Goal: Task Accomplishment & Management: Manage account settings

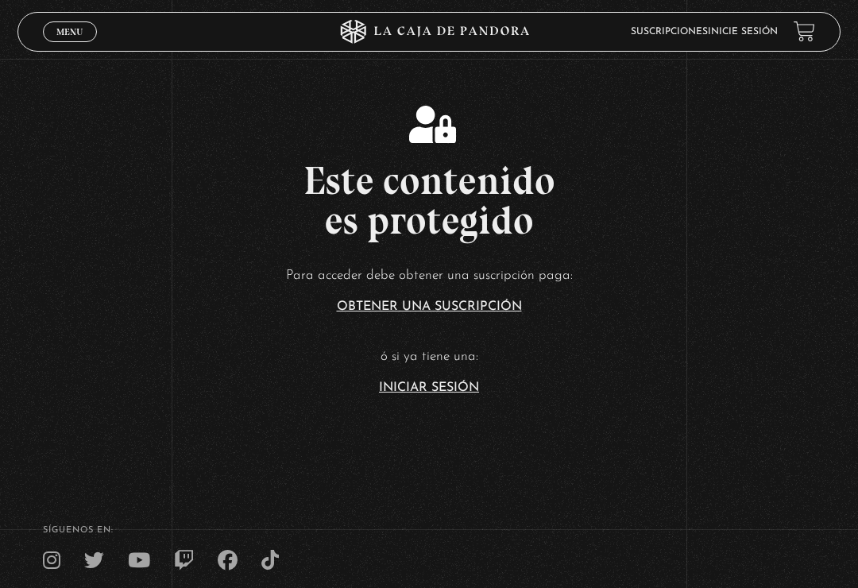
click at [436, 392] on link "Iniciar Sesión" at bounding box center [429, 387] width 100 height 13
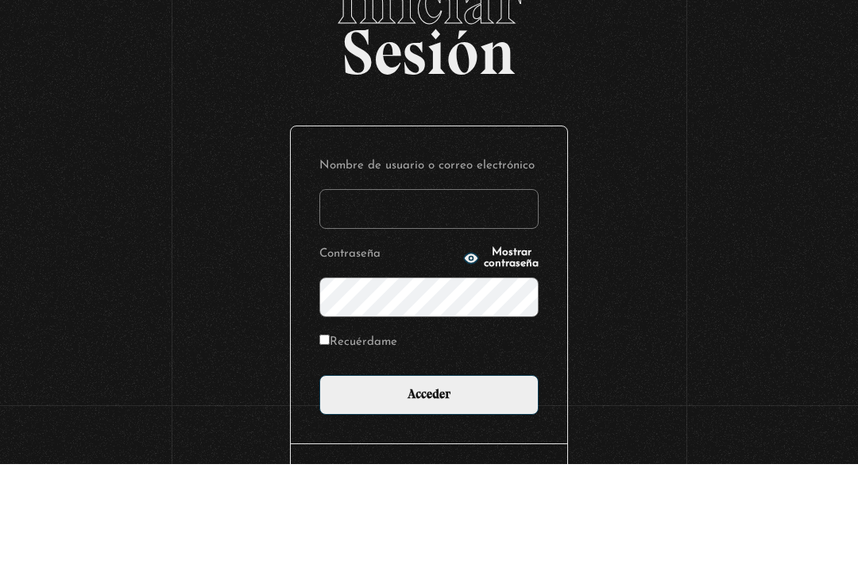
click at [488, 313] on input "Nombre de usuario o correo electrónico" at bounding box center [428, 333] width 219 height 40
click at [777, 161] on div "Iniciar Sesión Nombre de usuario o correo electrónico Contraseña Mostrar contra…" at bounding box center [429, 394] width 858 height 600
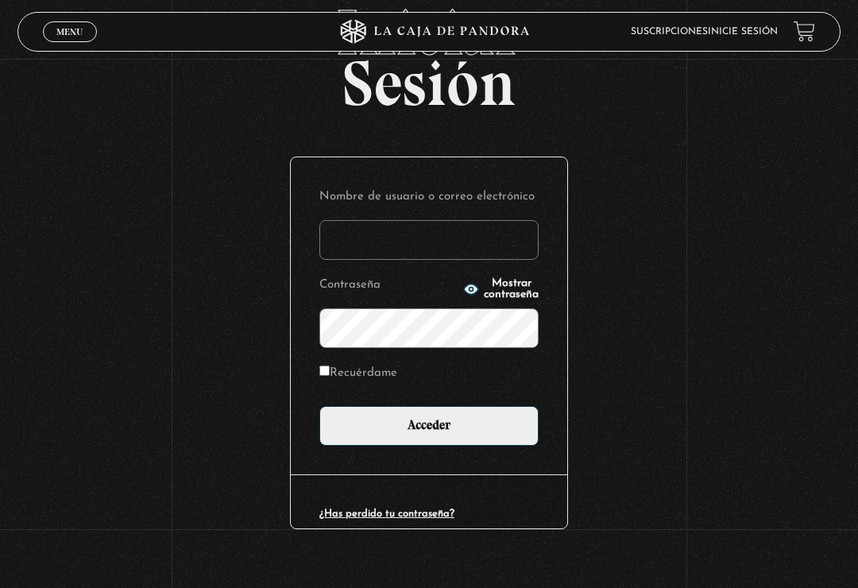
click at [758, 29] on link "Inicie sesión" at bounding box center [743, 32] width 70 height 10
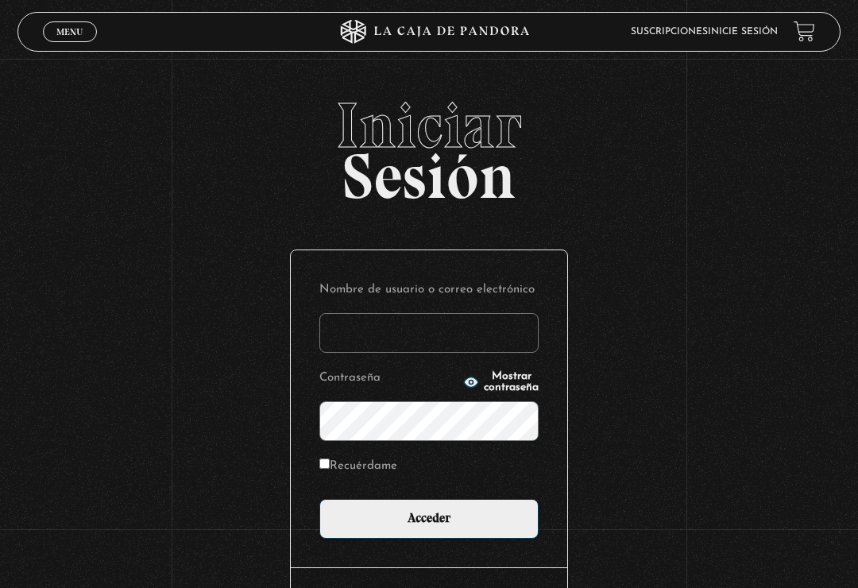
type input "[PERSON_NAME].[PERSON_NAME]"
click at [429, 523] on input "Acceder" at bounding box center [428, 519] width 219 height 40
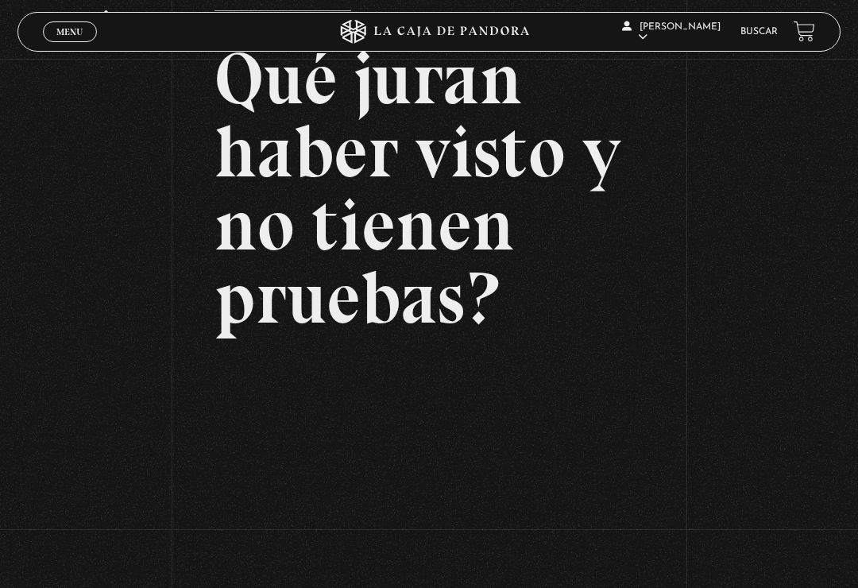
scroll to position [112, 0]
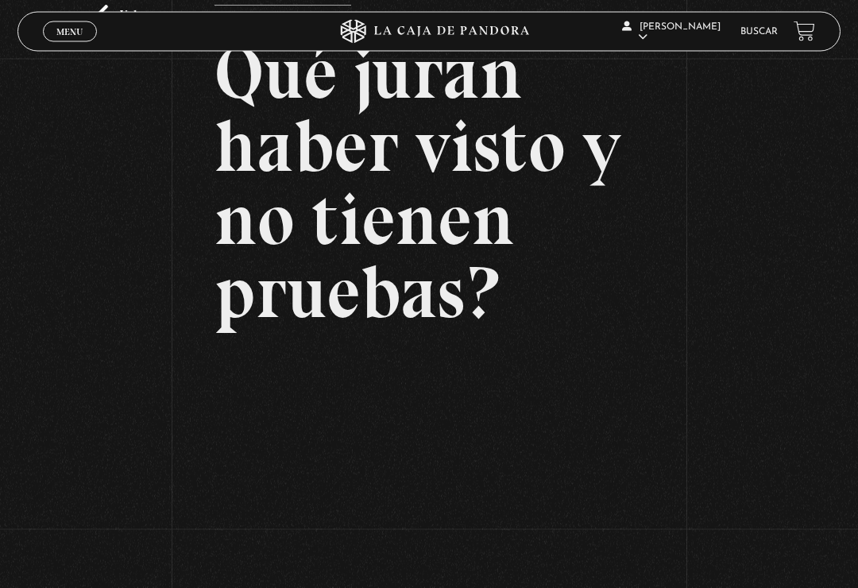
click at [173, 520] on div "Volver Setiembre 24 - 830pm CR Qué juran haber visto y no tienen pruebas?" at bounding box center [429, 286] width 858 height 679
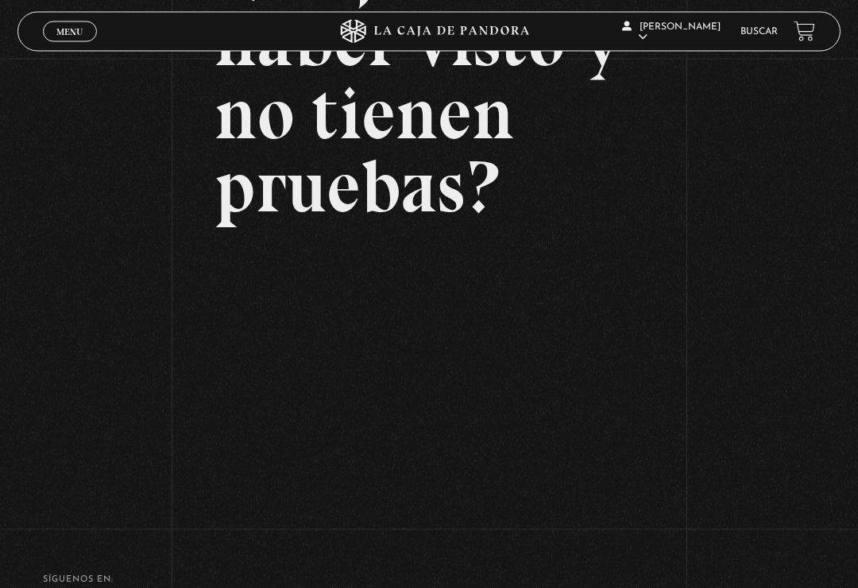
scroll to position [228, 0]
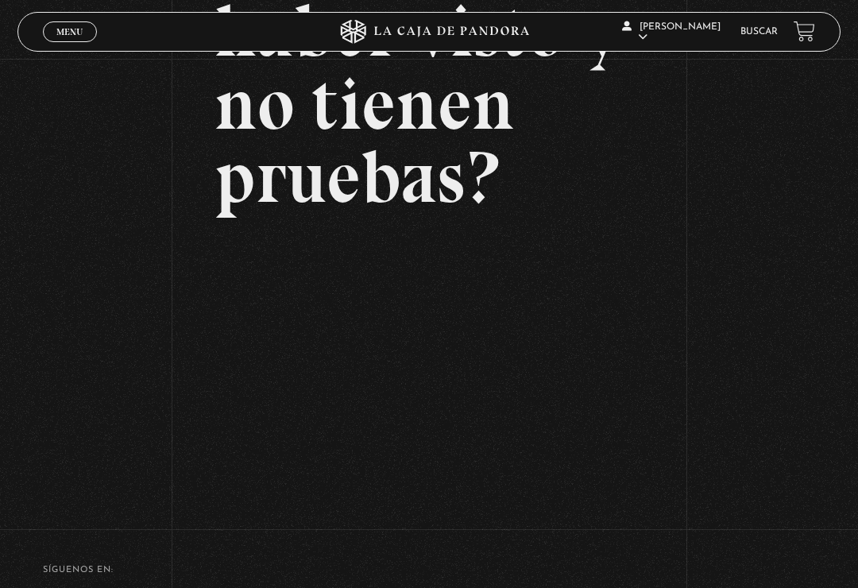
click at [815, 291] on div "Volver Setiembre 24 - 830pm CR Qué juran haber visto y no tienen pruebas?" at bounding box center [429, 170] width 858 height 679
